Goal: Task Accomplishment & Management: Use online tool/utility

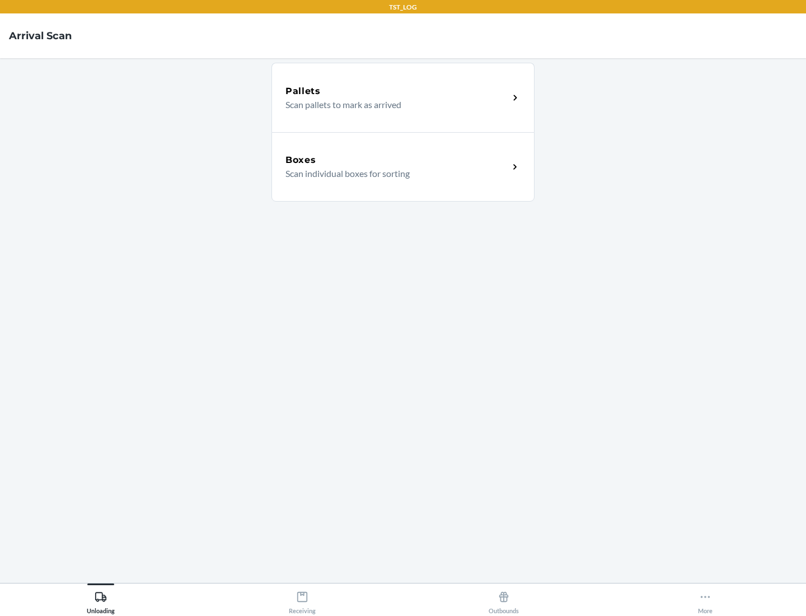
click at [397, 160] on div "Boxes" at bounding box center [397, 159] width 223 height 13
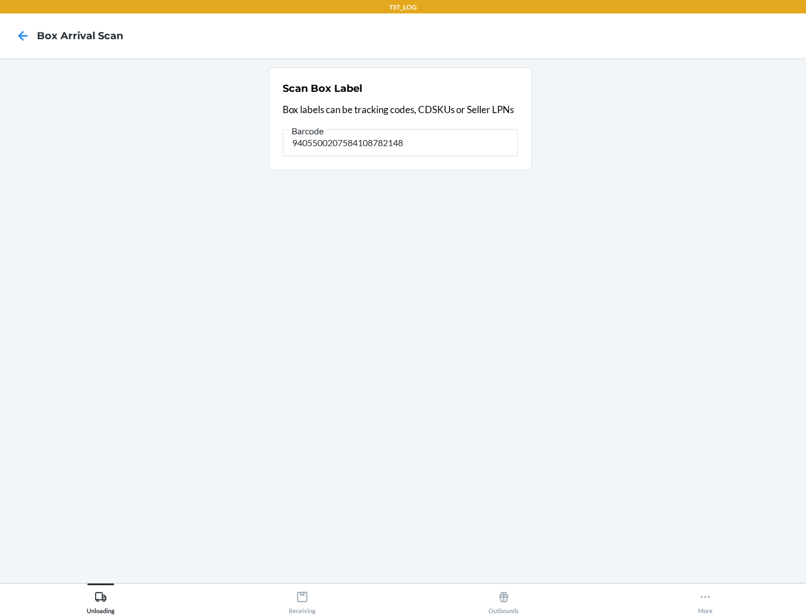
type input "9405500207584108782148"
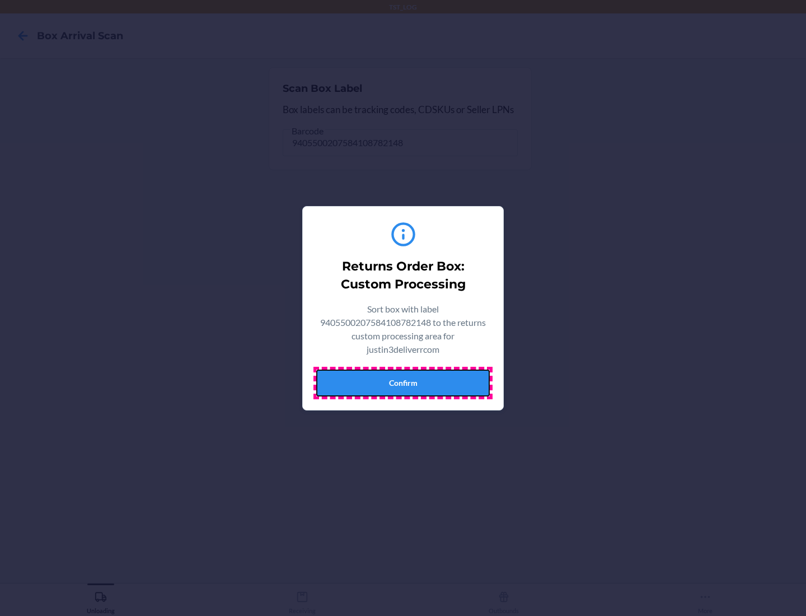
click at [403, 382] on button "Confirm" at bounding box center [403, 383] width 174 height 27
